Goal: Transaction & Acquisition: Purchase product/service

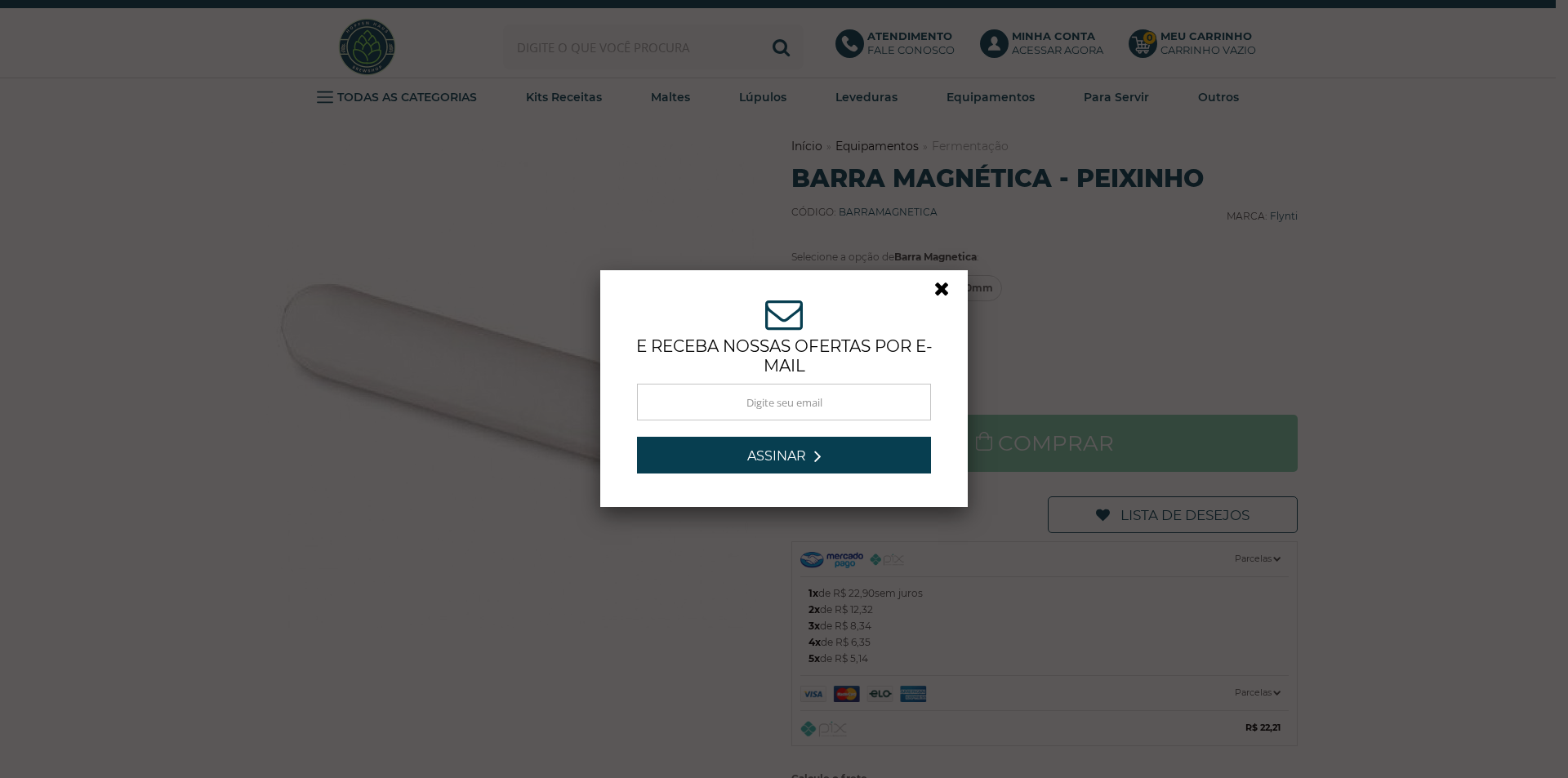
click at [934, 279] on link at bounding box center [948, 292] width 29 height 29
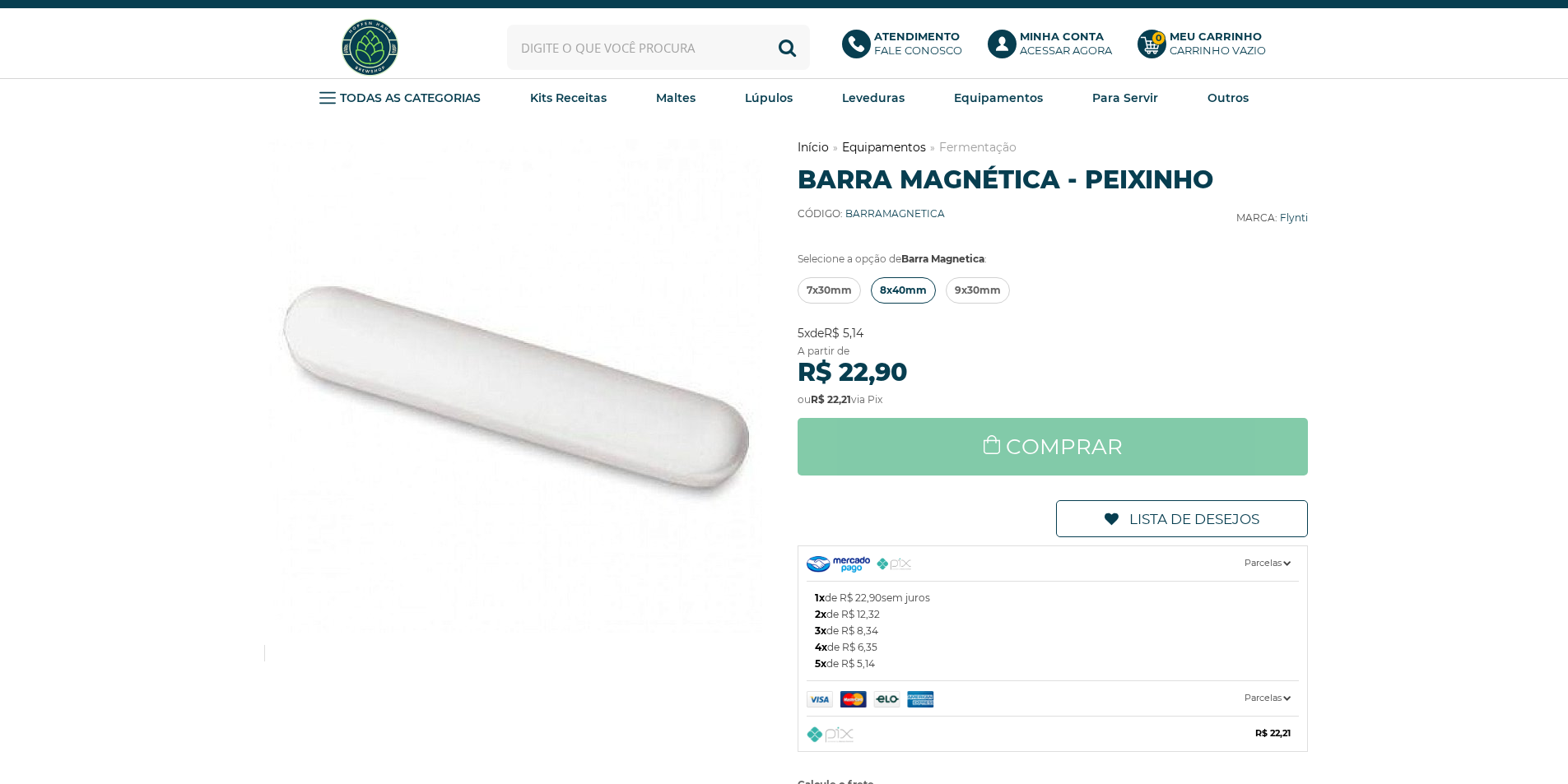
click at [911, 292] on span "8x40mm" at bounding box center [903, 291] width 47 height 25
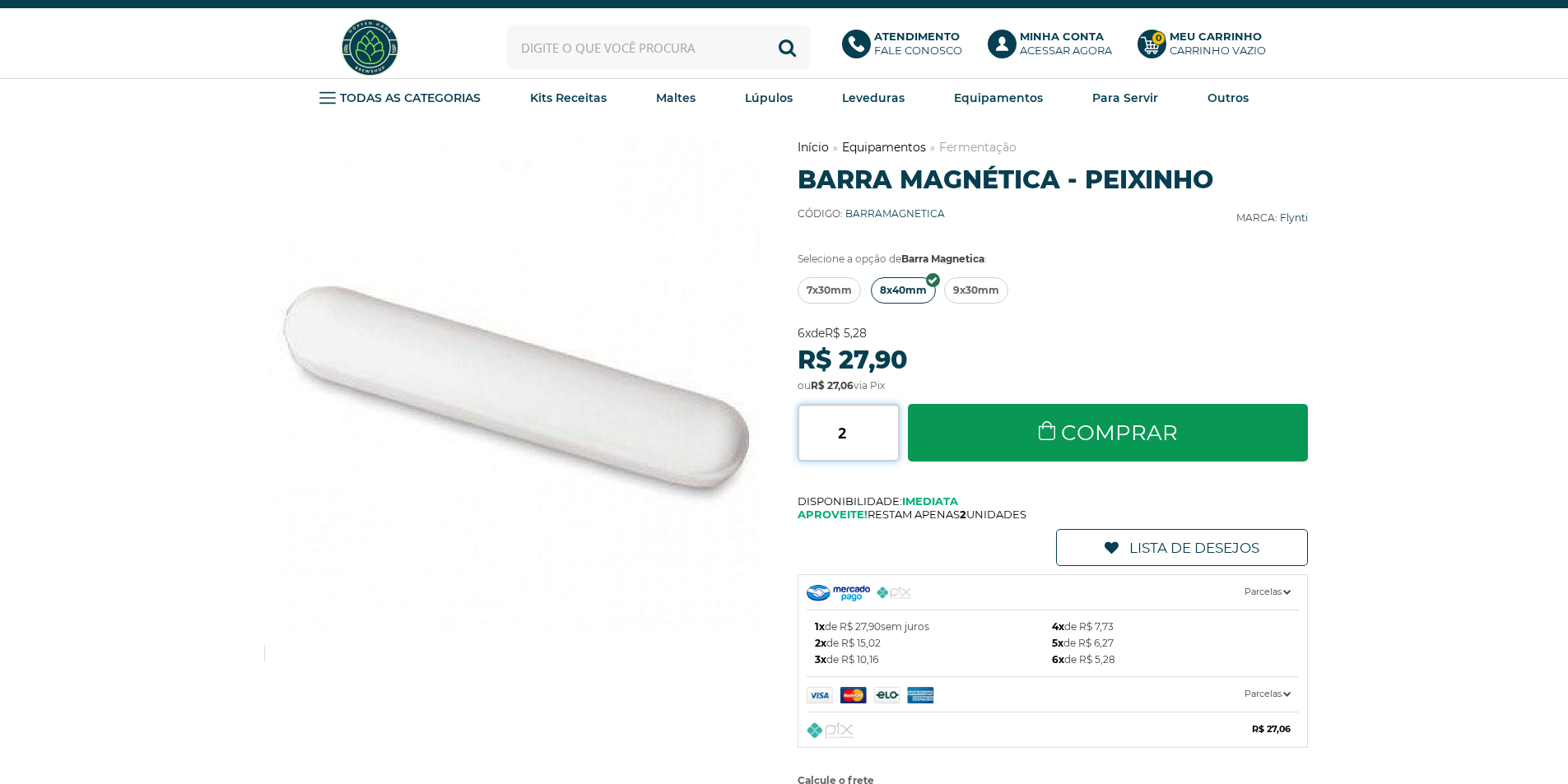
click at [896, 429] on input "2" at bounding box center [849, 432] width 102 height 58
type input "3"
click at [894, 429] on input "3" at bounding box center [849, 432] width 102 height 58
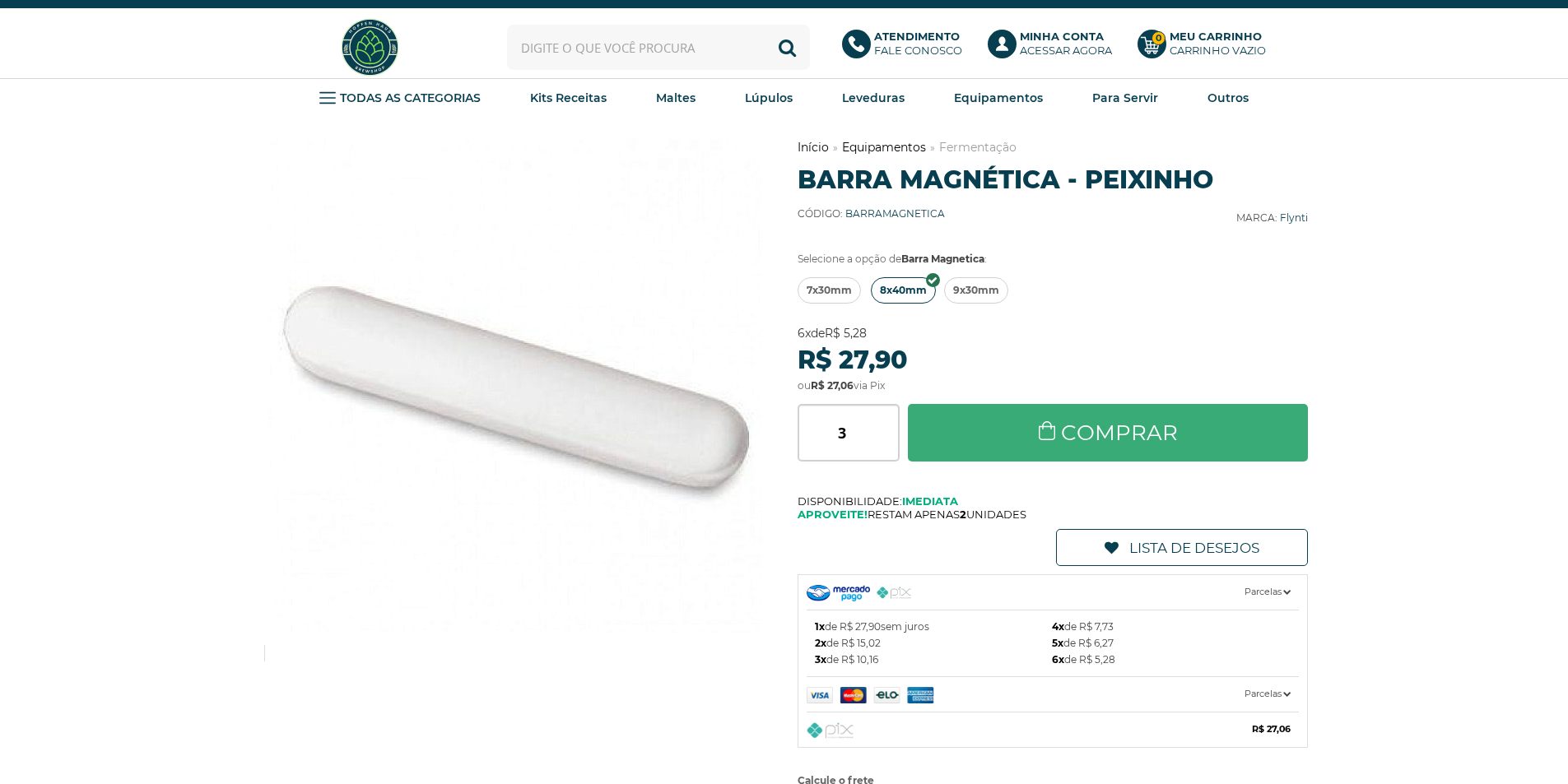
click at [966, 443] on link "Comprar" at bounding box center [1109, 432] width 401 height 58
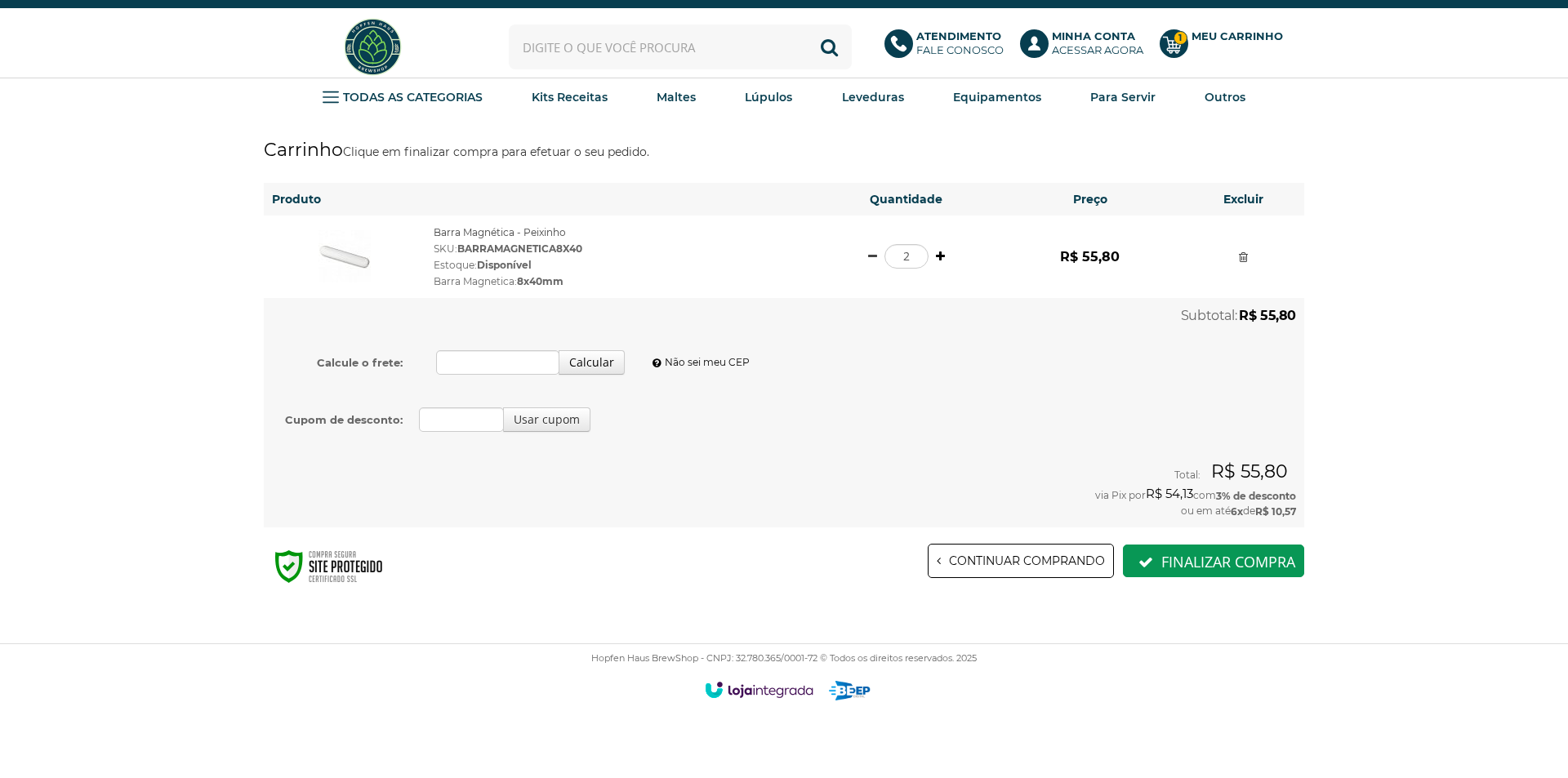
click at [941, 254] on link at bounding box center [940, 257] width 9 height 12
